Goal: Task Accomplishment & Management: Manage account settings

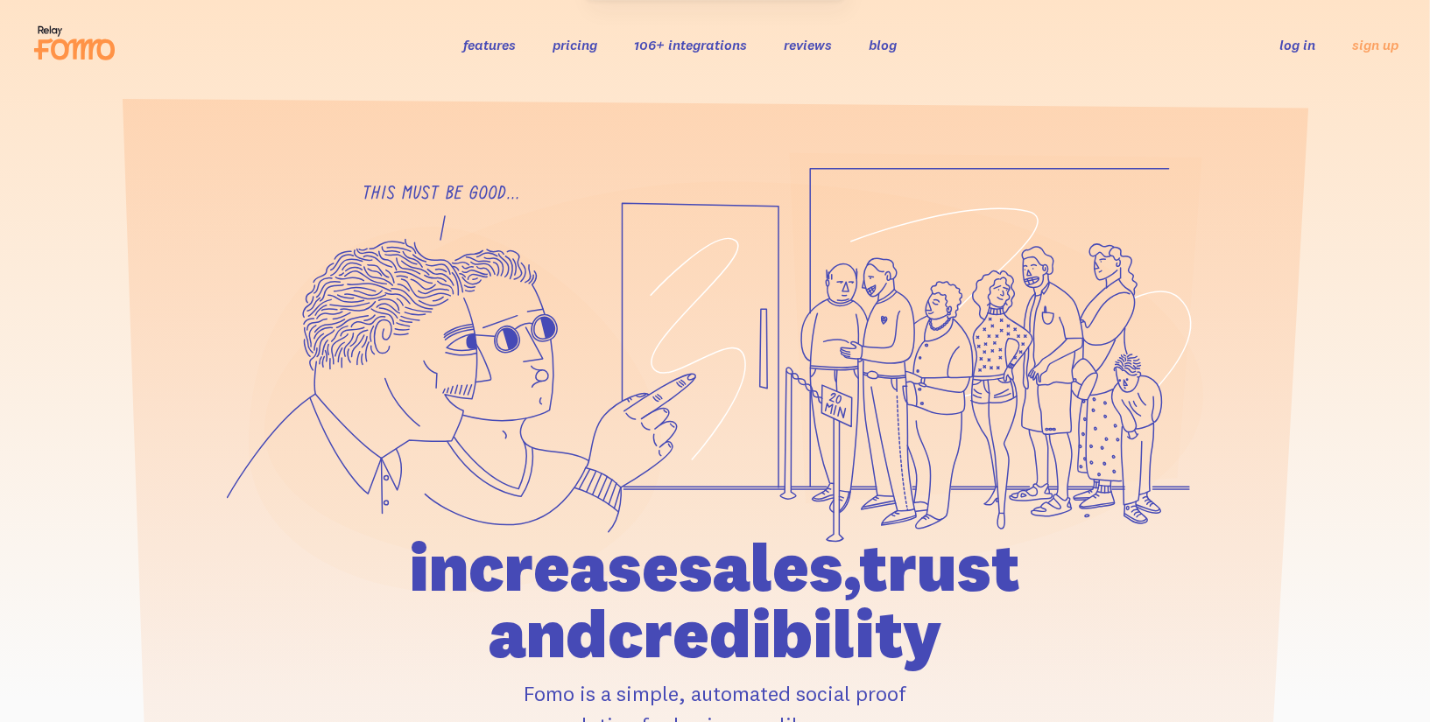
click at [1281, 48] on link "log in" at bounding box center [1297, 45] width 36 height 18
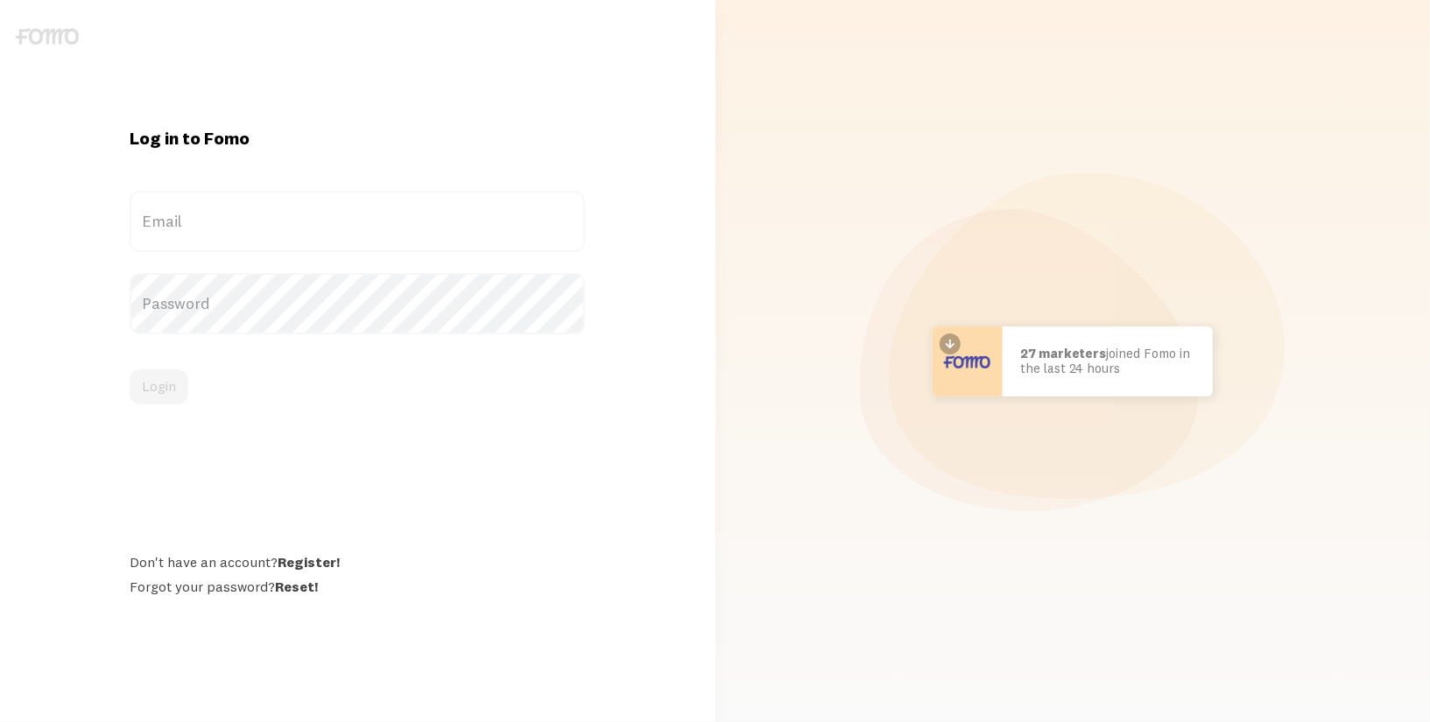
click at [204, 222] on label "Email" at bounding box center [357, 221] width 455 height 61
click at [204, 222] on input "Email" at bounding box center [357, 221] width 455 height 61
click at [249, 225] on label "Email" at bounding box center [357, 221] width 455 height 61
click at [249, 225] on input "Email" at bounding box center [357, 221] width 455 height 61
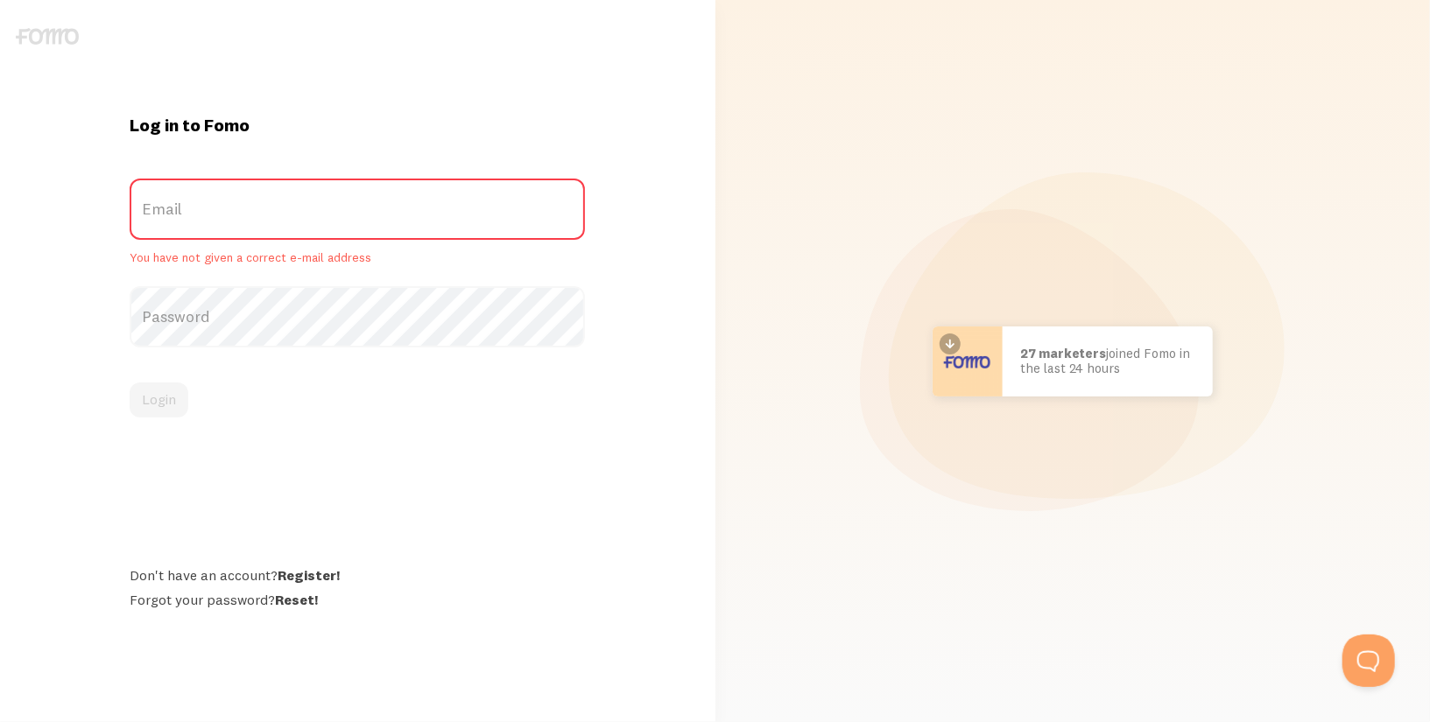
click at [278, 306] on label "Password" at bounding box center [357, 316] width 455 height 61
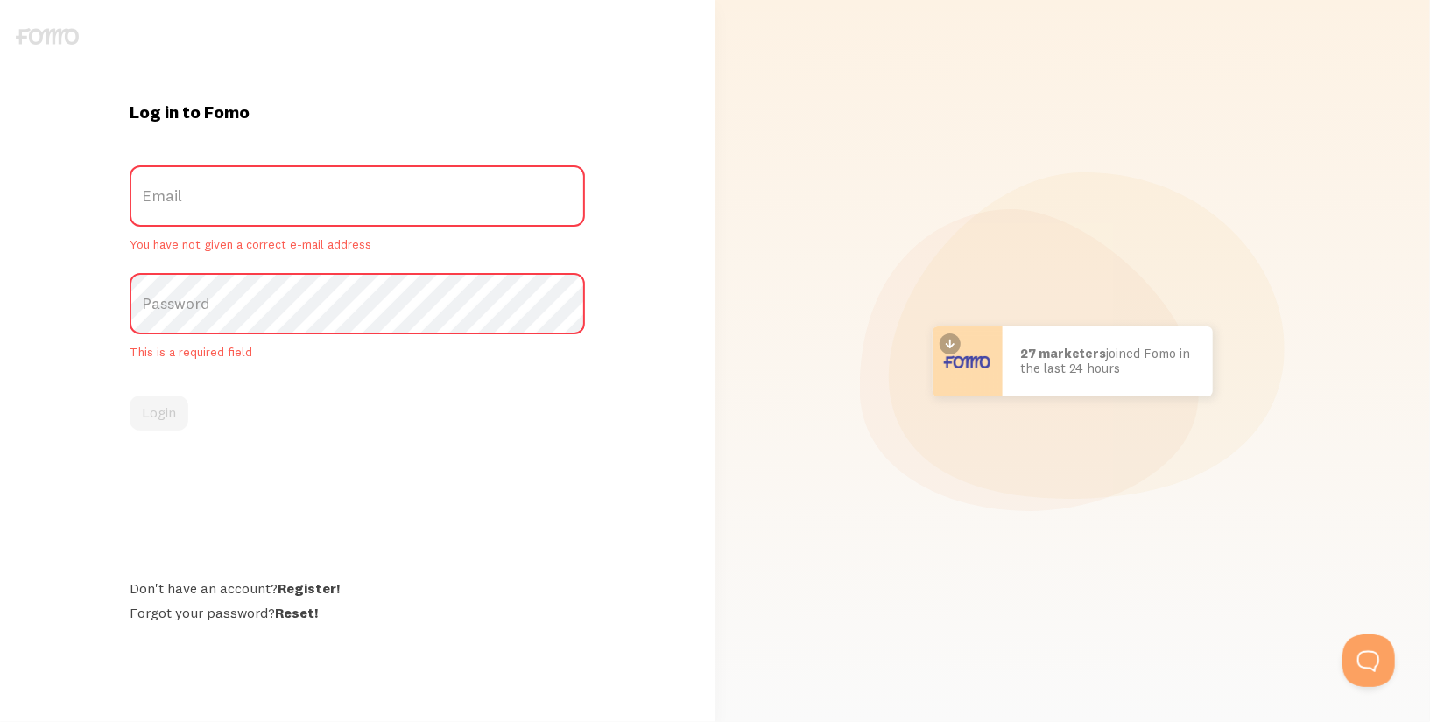
click at [223, 223] on label "Email" at bounding box center [357, 195] width 455 height 61
click at [223, 223] on input "Email" at bounding box center [357, 195] width 455 height 61
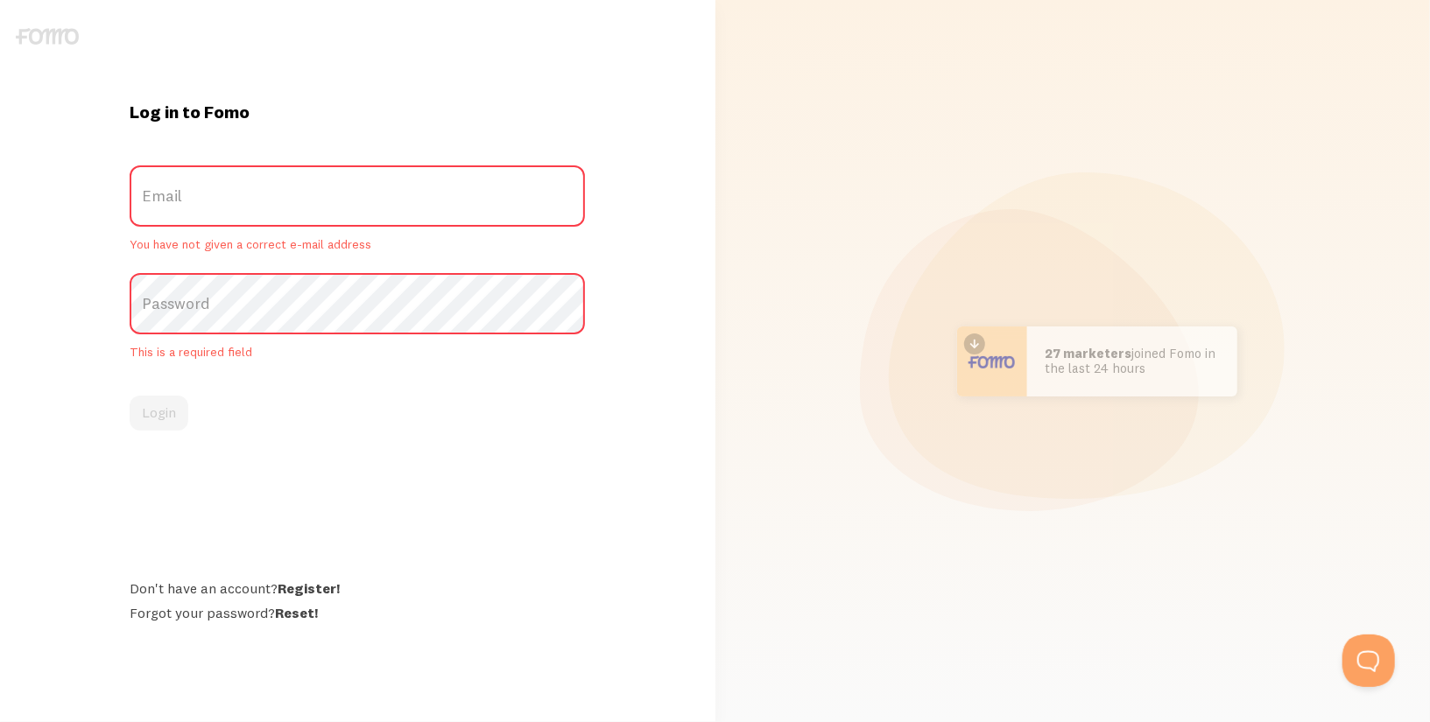
click at [226, 187] on label "Email" at bounding box center [357, 195] width 455 height 61
click at [226, 187] on input "Email" at bounding box center [357, 195] width 455 height 61
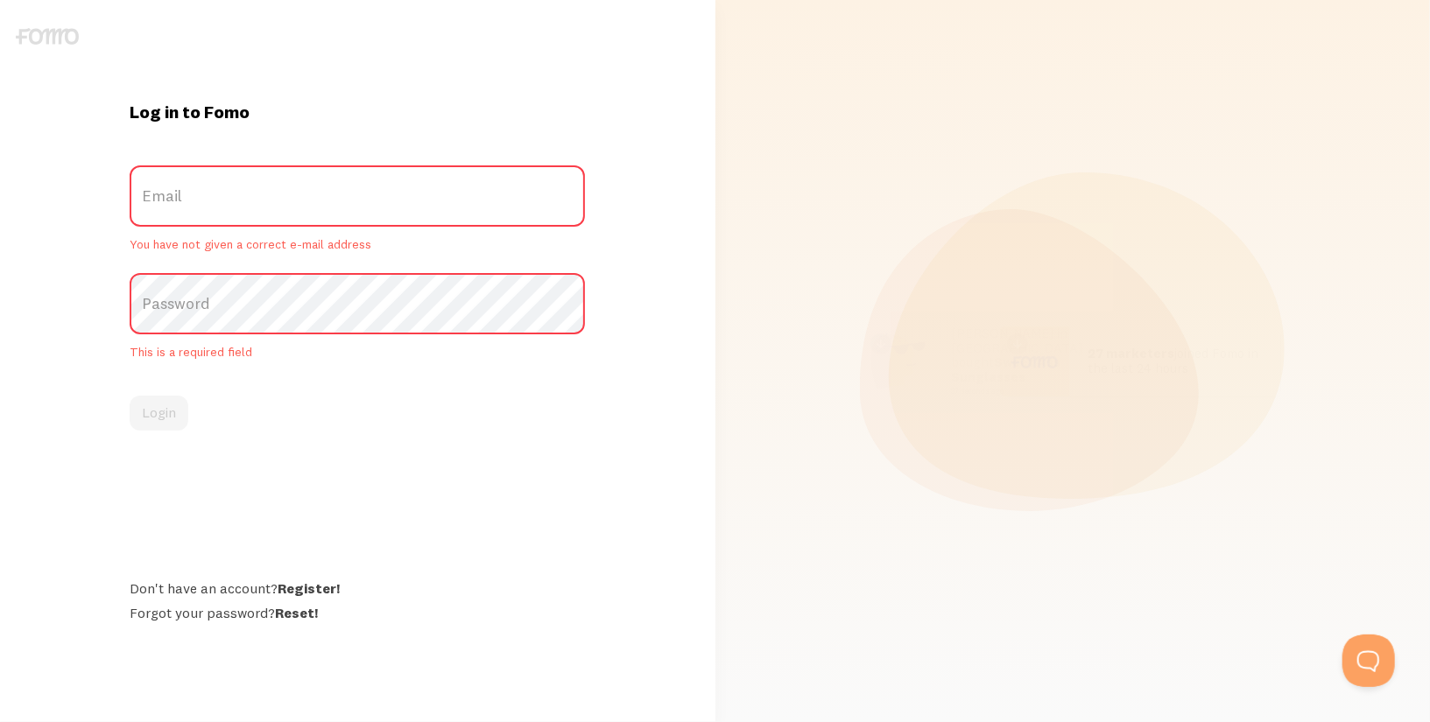
click at [233, 306] on label "Password" at bounding box center [357, 303] width 455 height 61
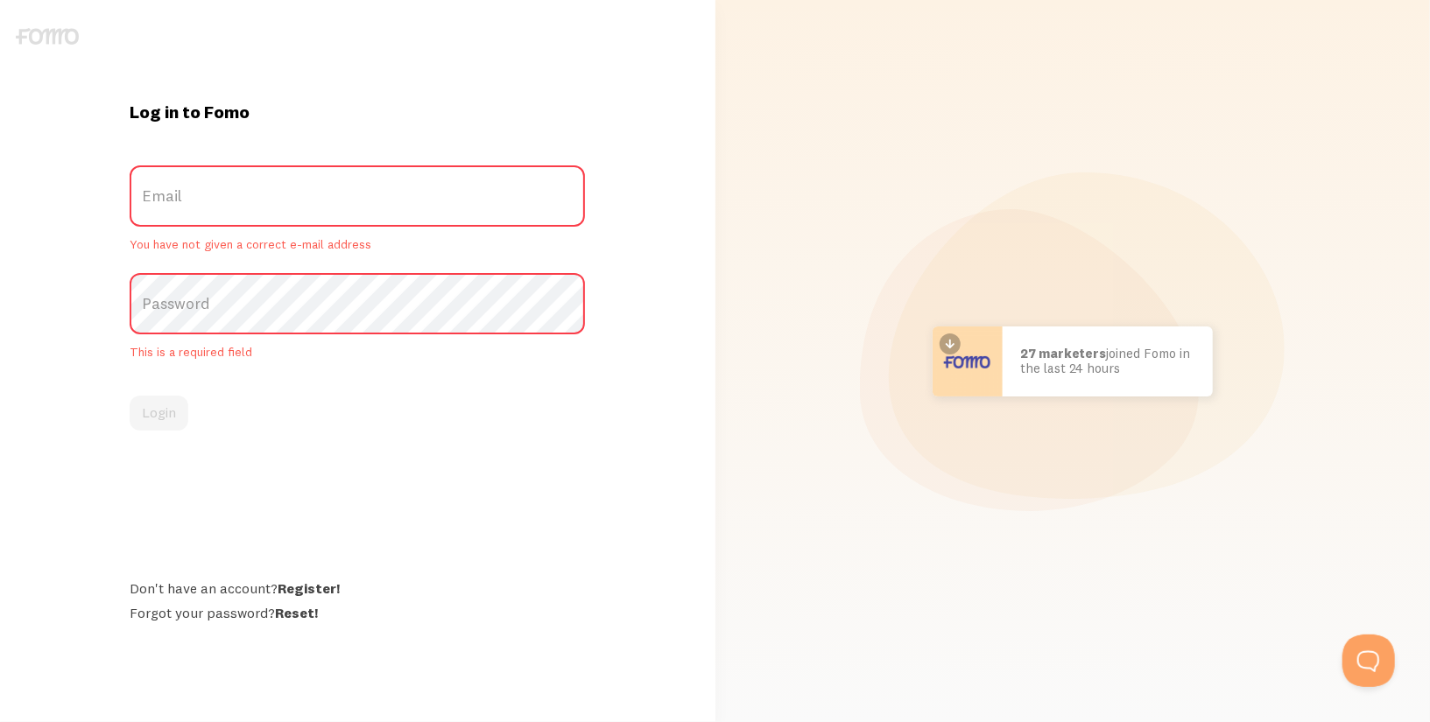
click at [284, 194] on label "Email" at bounding box center [357, 195] width 455 height 61
click at [284, 194] on input "Email" at bounding box center [357, 195] width 455 height 61
click at [269, 192] on label "Email" at bounding box center [357, 195] width 455 height 61
click at [269, 192] on input "Email" at bounding box center [357, 195] width 455 height 61
click at [533, 94] on div "Log in to Fomo Email You have not given a correct e-mail address Password This …" at bounding box center [358, 361] width 694 height 651
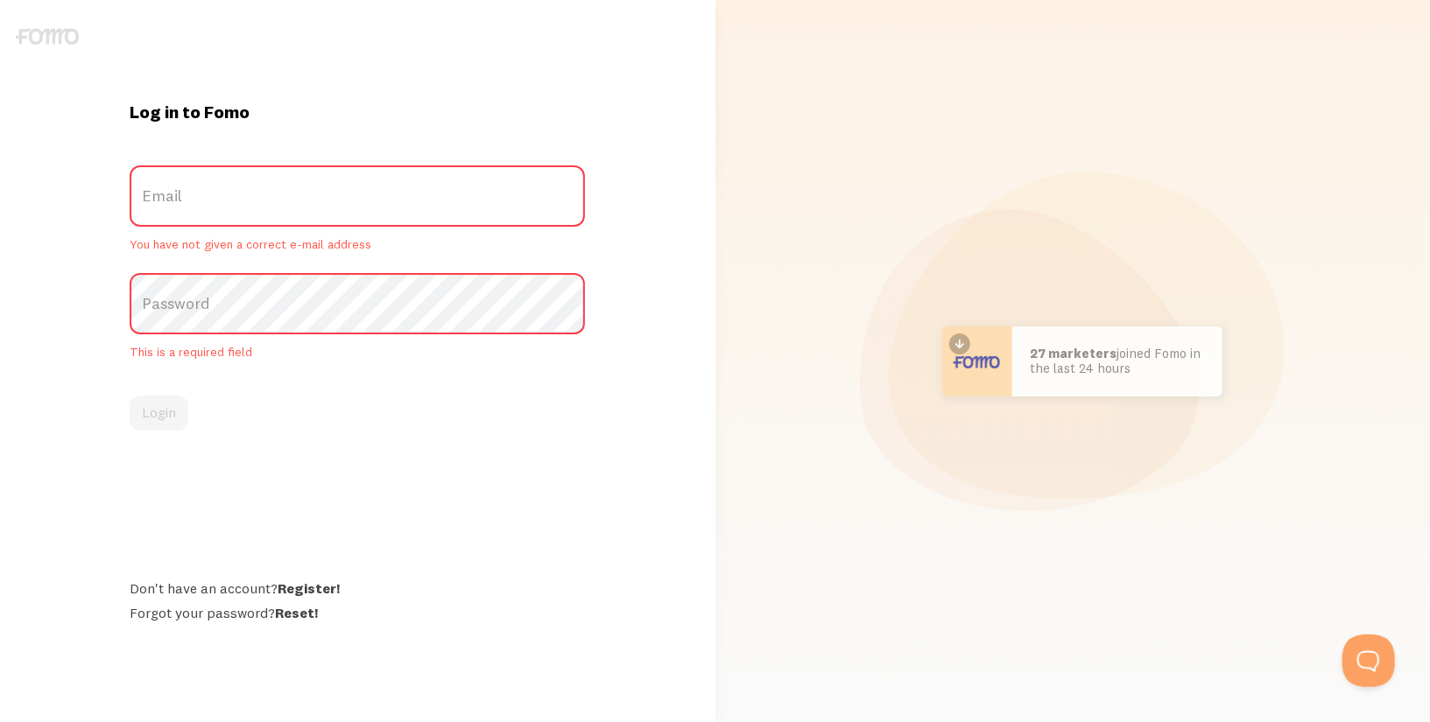
click at [569, 95] on div "Log in to Fomo Email You have not given a correct e-mail address Password This …" at bounding box center [358, 361] width 694 height 651
